Goal: Information Seeking & Learning: Find specific page/section

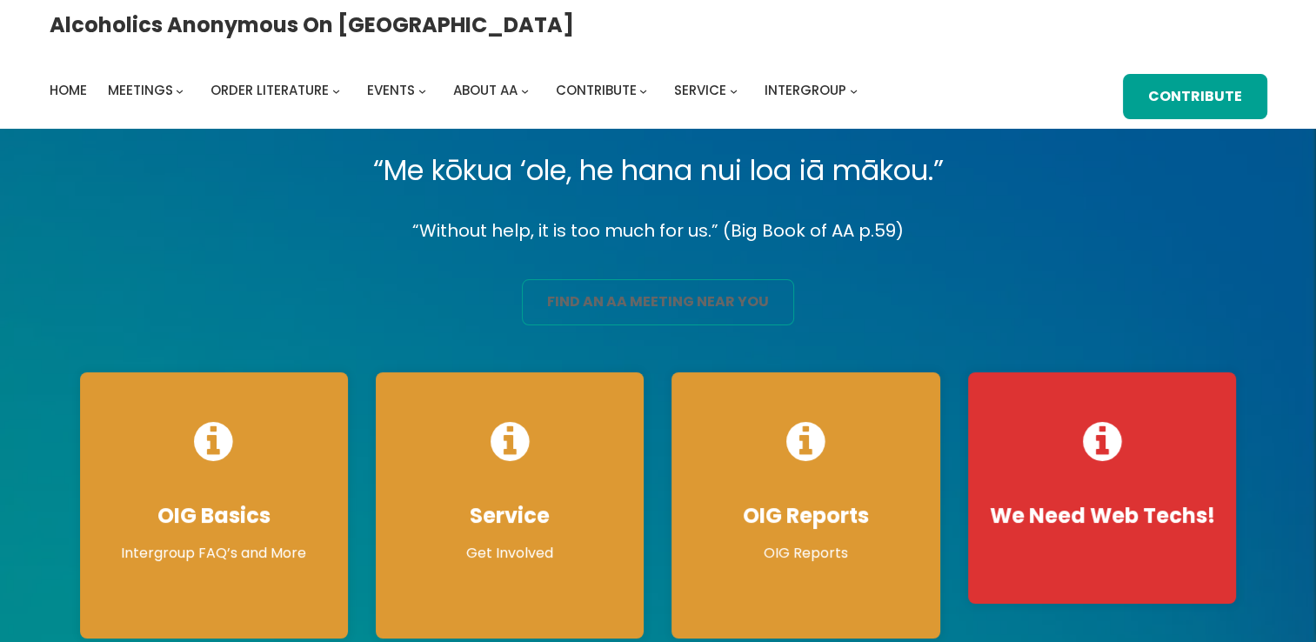
click at [599, 301] on link "find an aa meeting near you" at bounding box center [658, 302] width 272 height 46
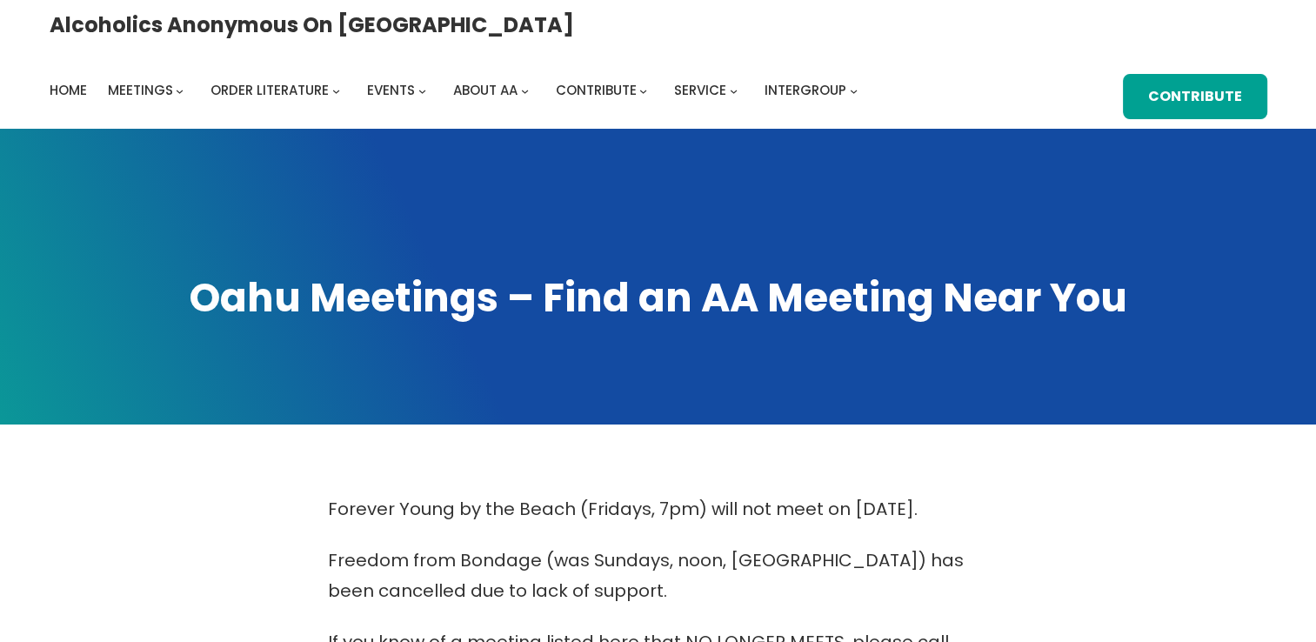
scroll to position [561, 0]
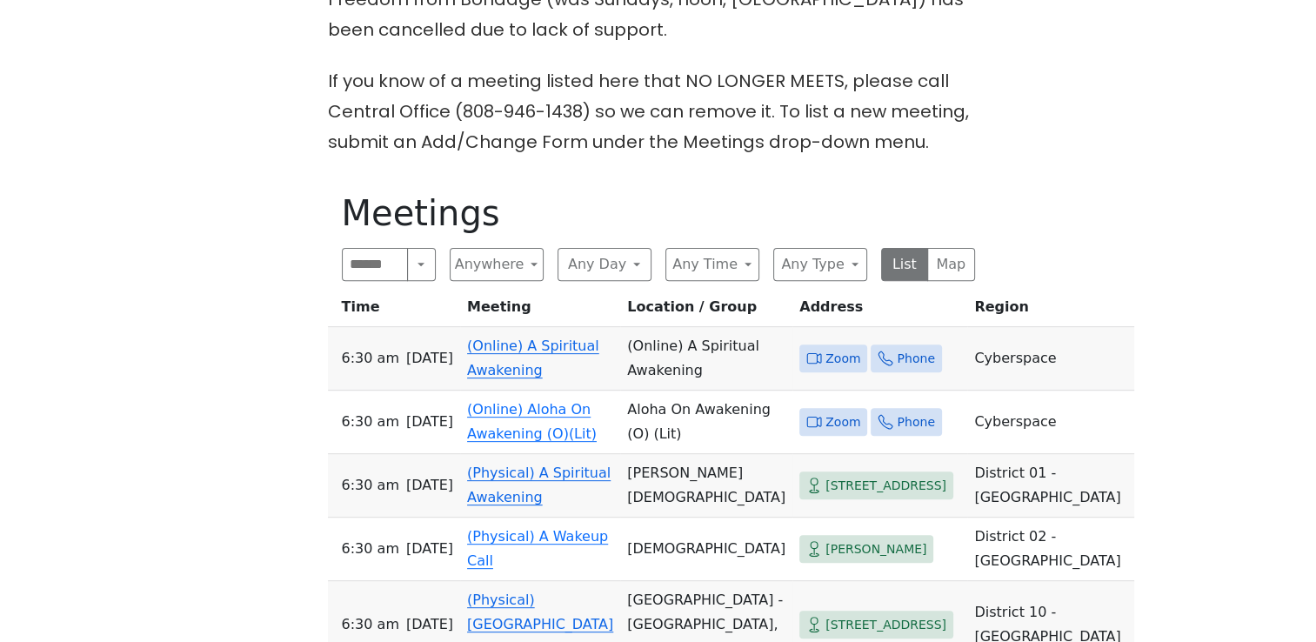
click at [826, 348] on span "Zoom" at bounding box center [843, 359] width 35 height 22
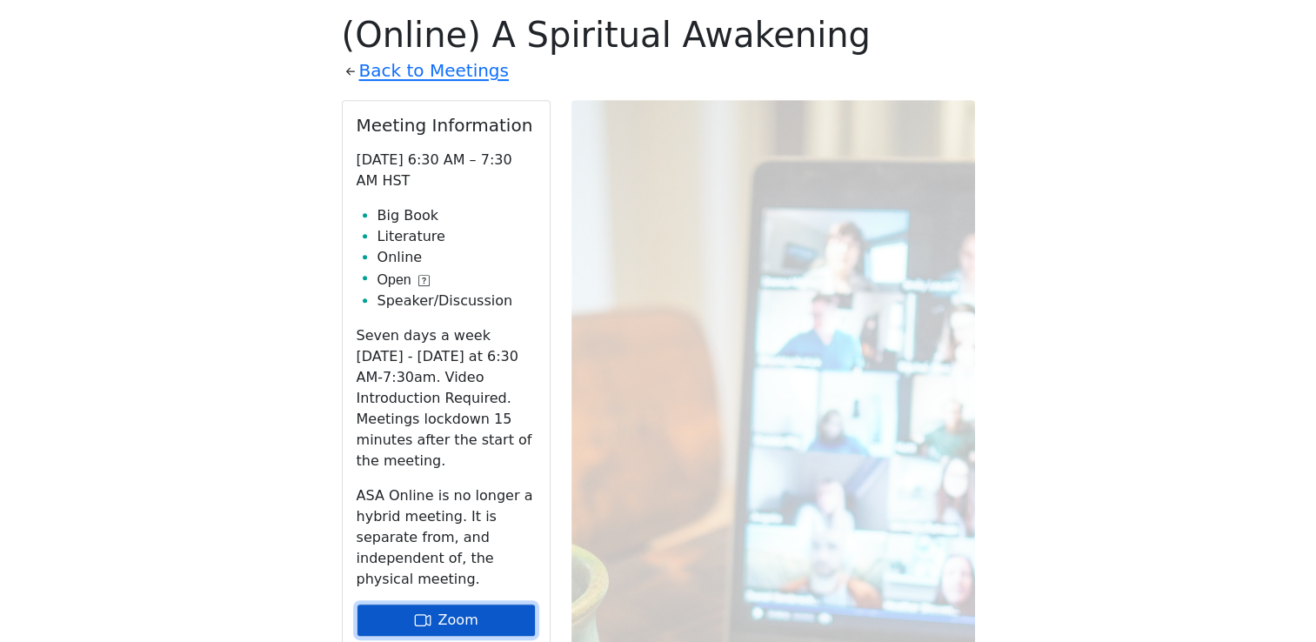
click at [445, 604] on link "Zoom" at bounding box center [446, 620] width 179 height 33
